Goal: Information Seeking & Learning: Learn about a topic

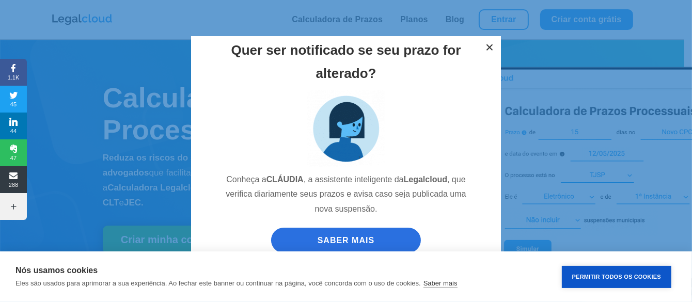
click at [487, 45] on button "×" at bounding box center [489, 47] width 23 height 23
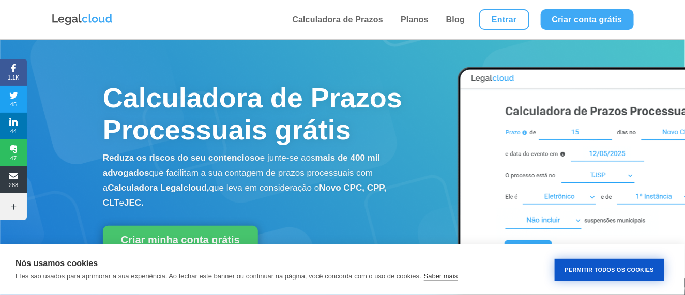
click at [603, 268] on button "Permitir Todos os Cookies" at bounding box center [609, 270] width 110 height 22
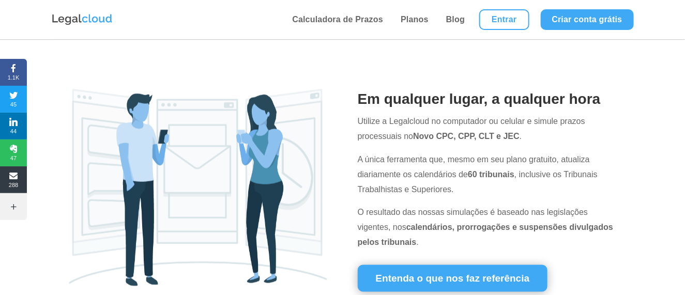
scroll to position [568, 0]
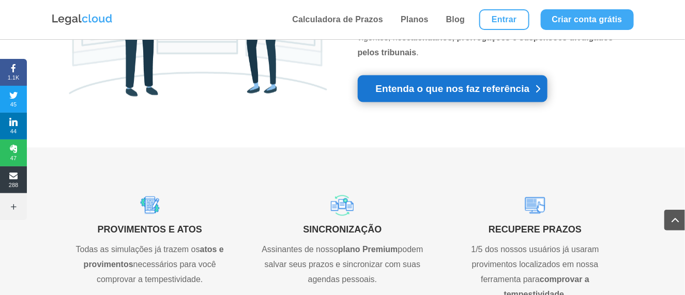
click at [407, 97] on link "Entenda o que nos faz referência" at bounding box center [453, 88] width 190 height 27
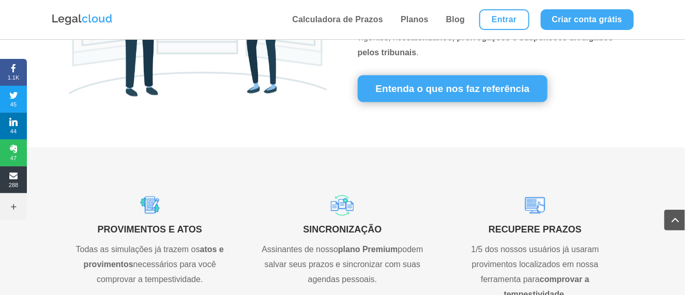
scroll to position [757, 0]
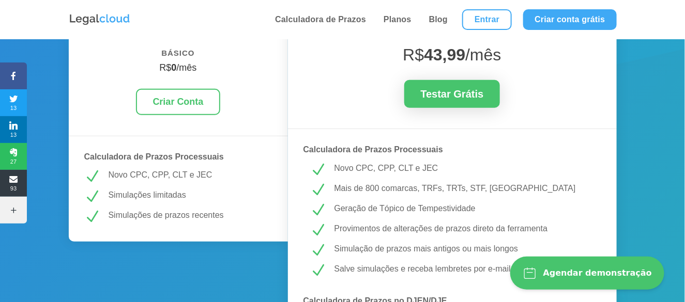
scroll to position [379, 0]
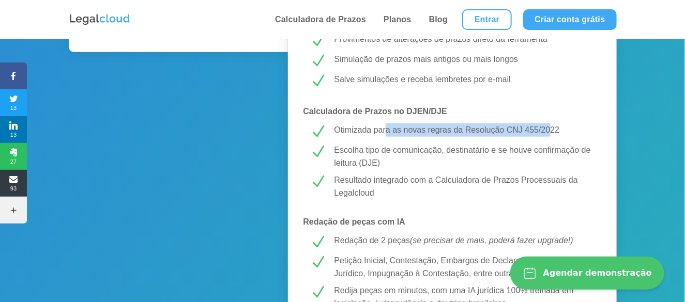
drag, startPoint x: 387, startPoint y: 130, endPoint x: 551, endPoint y: 127, distance: 164.3
click at [551, 127] on p "Otimizada para as novas regras da Resolução CNJ 455/2022" at bounding box center [464, 129] width 260 height 13
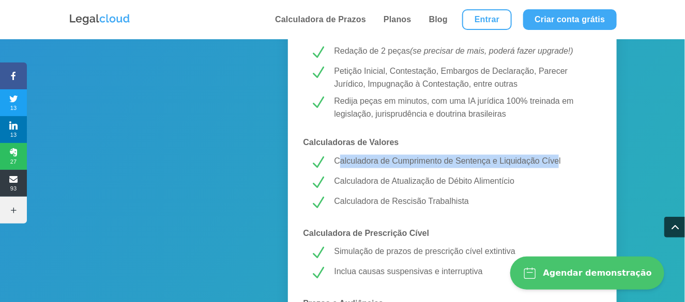
drag, startPoint x: 340, startPoint y: 163, endPoint x: 560, endPoint y: 165, distance: 219.6
click at [560, 165] on p "Calculadora de Cumprimento de Sentença e Liquidação Cível" at bounding box center [464, 161] width 260 height 13
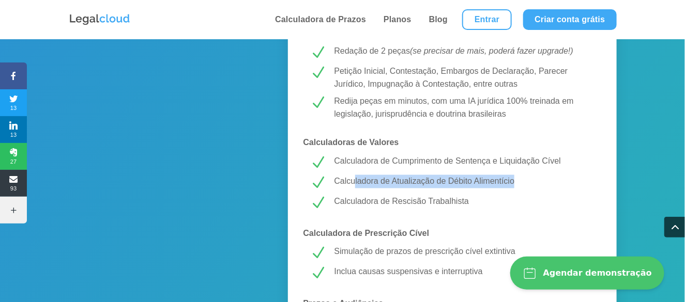
drag, startPoint x: 356, startPoint y: 184, endPoint x: 520, endPoint y: 179, distance: 163.9
click at [520, 179] on p "Calculadora de Atualização de Débito Alimentício" at bounding box center [464, 181] width 260 height 13
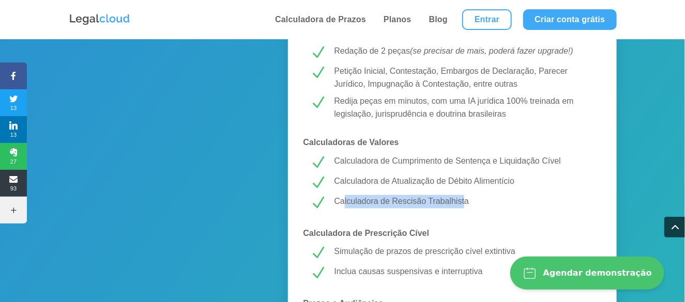
drag, startPoint x: 344, startPoint y: 200, endPoint x: 466, endPoint y: 199, distance: 121.9
click at [466, 199] on p "Calculadora de Rescisão Trabalhista" at bounding box center [464, 201] width 260 height 13
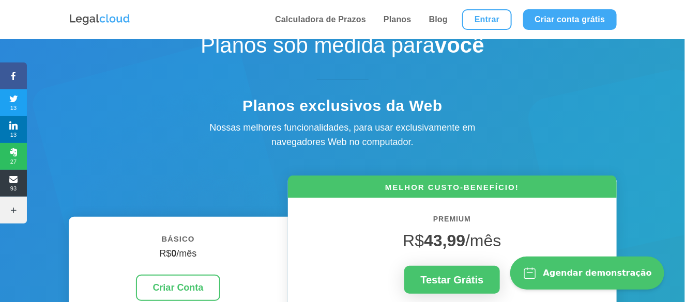
scroll to position [0, 0]
